Goal: Use online tool/utility: Utilize a website feature to perform a specific function

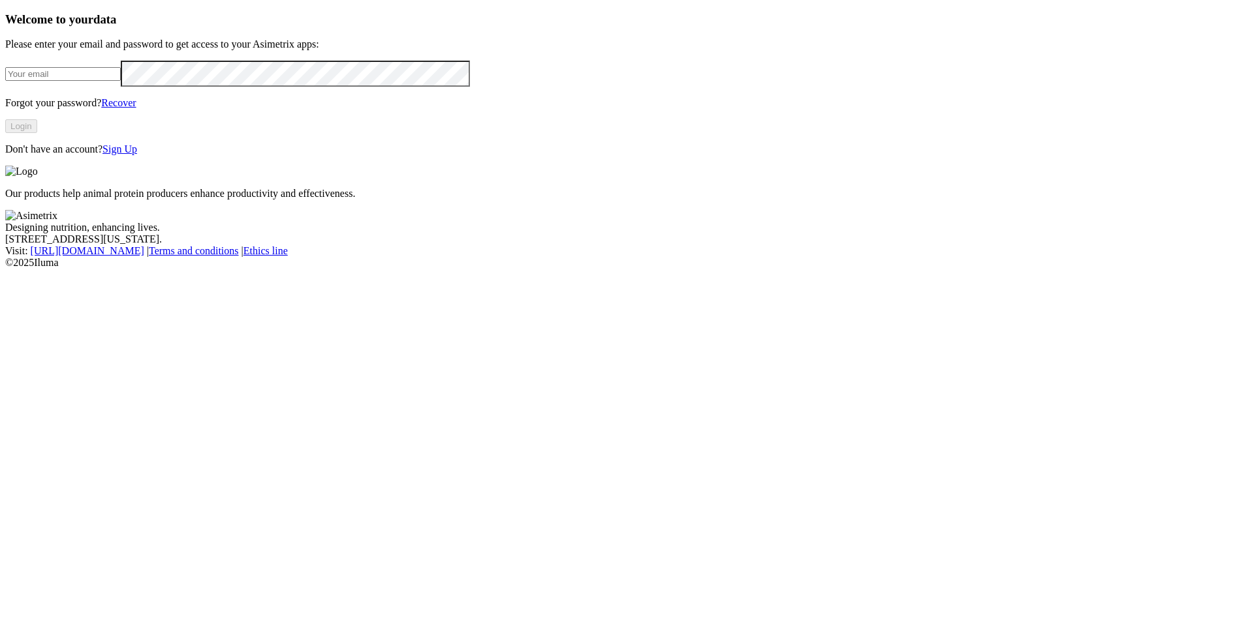
type input "[EMAIL_ADDRESS][DOMAIN_NAME]"
click at [37, 133] on button "Login" at bounding box center [21, 126] width 32 height 14
